Goal: Information Seeking & Learning: Understand process/instructions

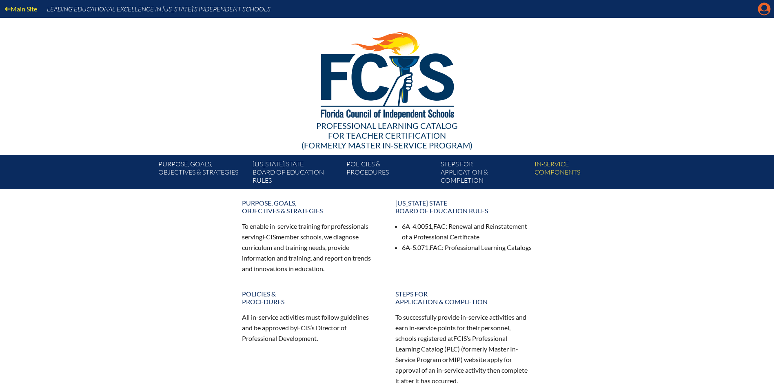
click at [763, 5] on icon "Manage account" at bounding box center [763, 8] width 13 height 13
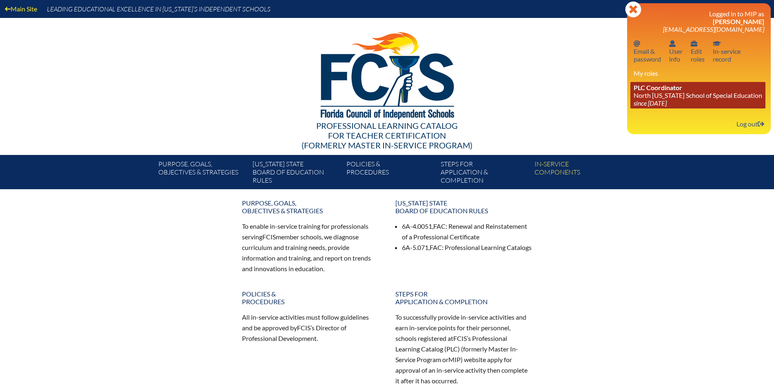
click at [697, 92] on link "PLC Coordinator North Florida School of Special Education since 2021 Aug 1" at bounding box center [697, 95] width 135 height 27
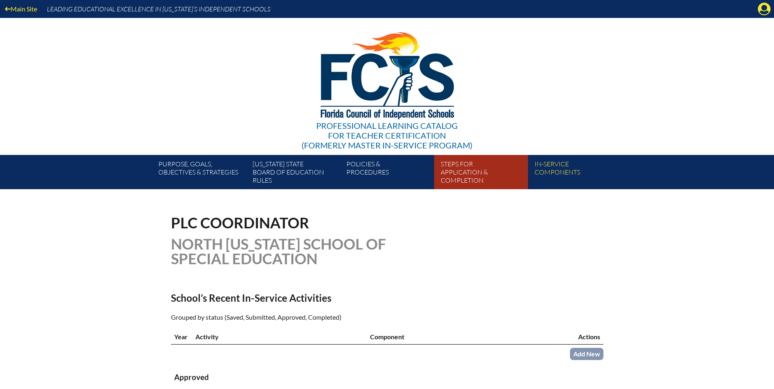
click at [484, 171] on link "Steps for application & completion" at bounding box center [484, 173] width 94 height 31
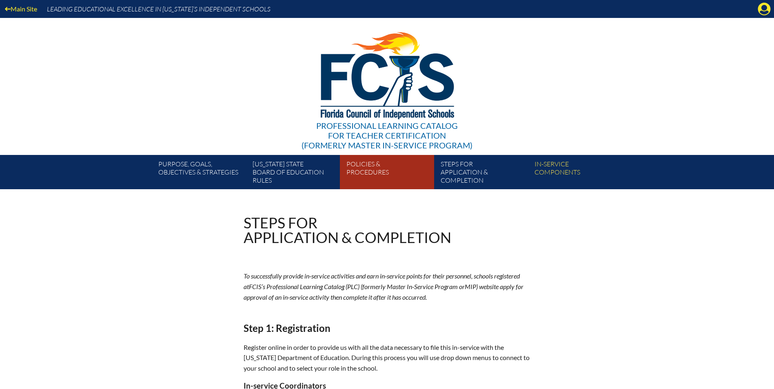
click at [381, 173] on link "Policies & Procedures" at bounding box center [390, 173] width 94 height 31
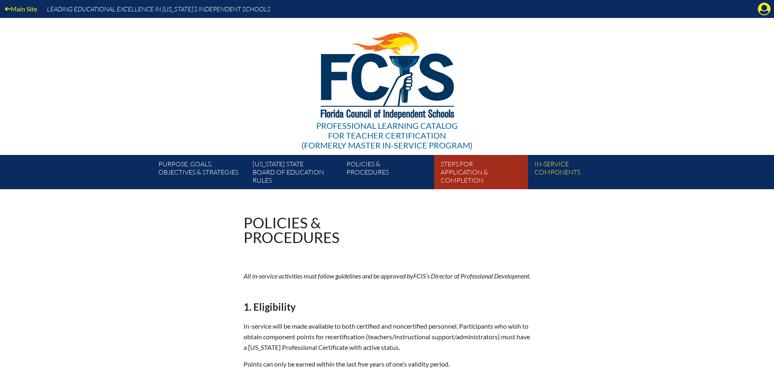
click at [470, 180] on link "Steps for application & completion" at bounding box center [484, 173] width 94 height 31
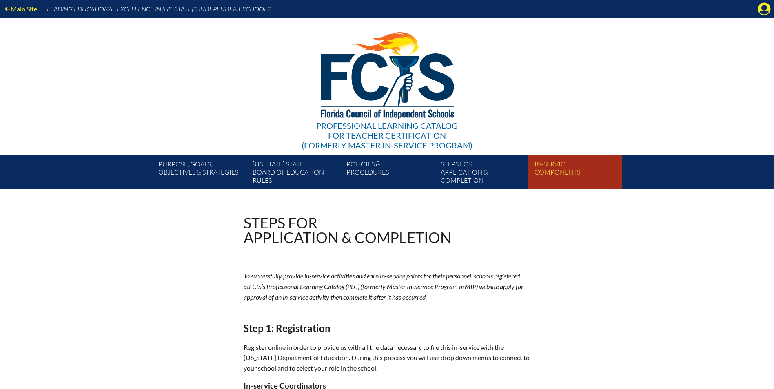
click at [549, 170] on link "In-service components" at bounding box center [578, 173] width 94 height 31
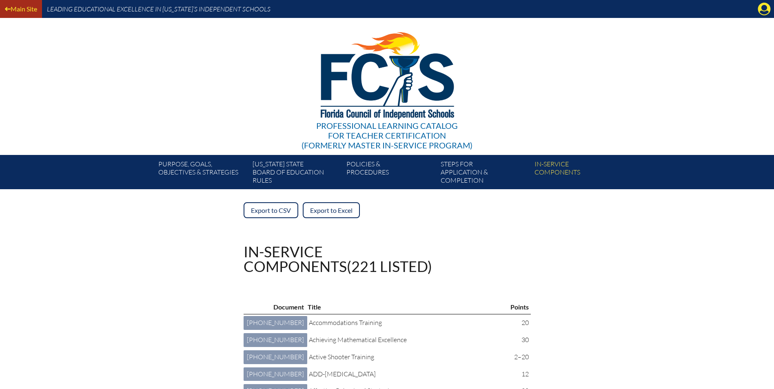
click at [20, 7] on link "Main Site" at bounding box center [21, 8] width 39 height 11
